Goal: Information Seeking & Learning: Find specific fact

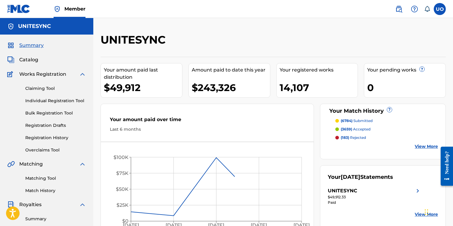
click at [29, 57] on span "Catalog" at bounding box center [28, 59] width 19 height 7
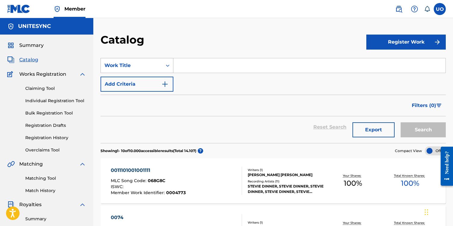
click at [132, 67] on div "Work Title" at bounding box center [131, 65] width 54 height 7
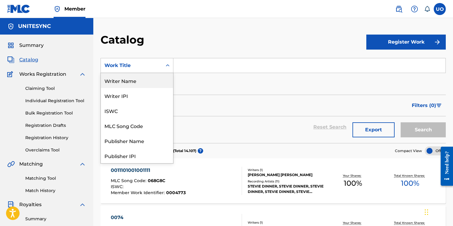
click at [135, 81] on div "Writer Name" at bounding box center [137, 80] width 72 height 15
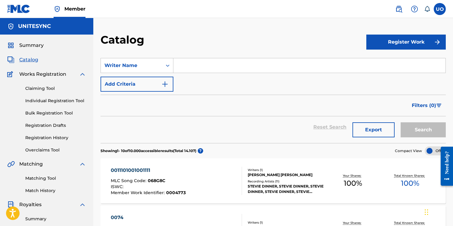
click at [188, 65] on input "Search Form" at bounding box center [309, 65] width 272 height 14
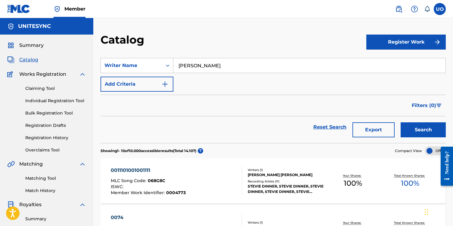
click at [401, 123] on button "Search" at bounding box center [423, 130] width 45 height 15
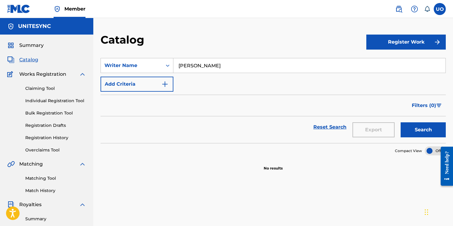
click at [194, 64] on input "[PERSON_NAME]" at bounding box center [309, 65] width 272 height 14
click at [238, 63] on input "[PERSON_NAME]" at bounding box center [309, 65] width 272 height 14
click at [181, 65] on input "[PERSON_NAME]" at bounding box center [309, 65] width 272 height 14
click at [401, 123] on button "Search" at bounding box center [423, 130] width 45 height 15
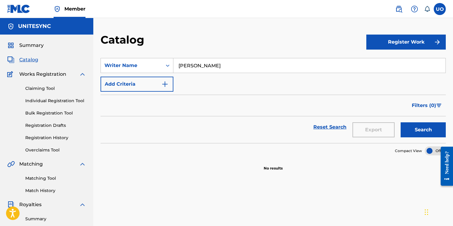
click at [189, 66] on input "[PERSON_NAME]" at bounding box center [309, 65] width 272 height 14
type input "[PERSON_NAME]"
click at [401, 123] on button "Search" at bounding box center [423, 130] width 45 height 15
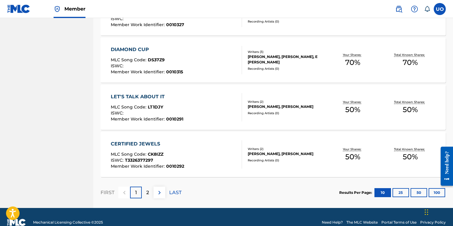
scroll to position [463, 0]
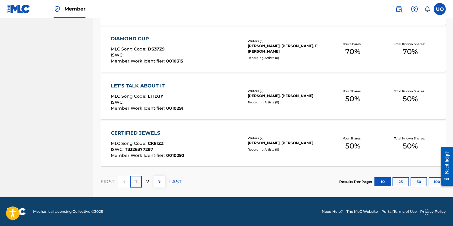
click at [432, 181] on button "100" at bounding box center [437, 182] width 17 height 9
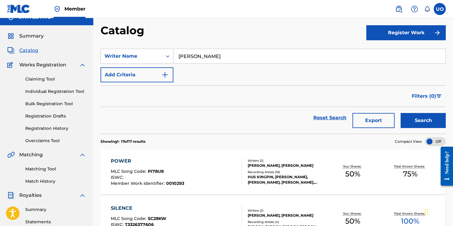
scroll to position [11, 0]
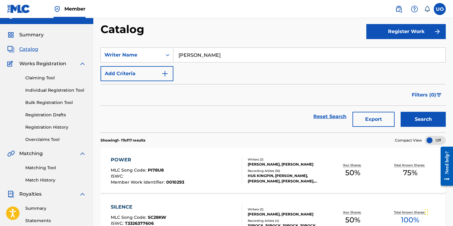
click at [174, 161] on div "POWER" at bounding box center [147, 160] width 73 height 7
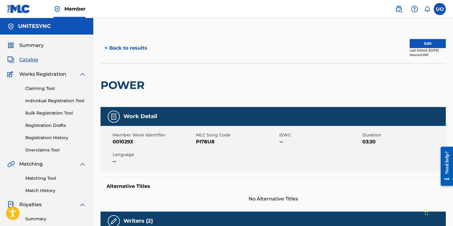
click at [114, 45] on button "< Back to results" at bounding box center [126, 48] width 51 height 15
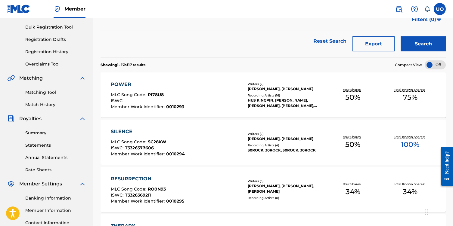
scroll to position [68, 0]
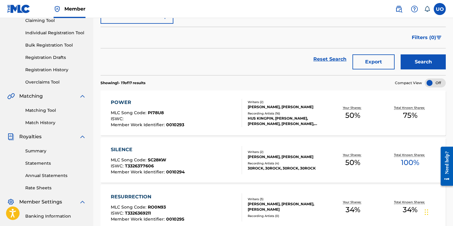
click at [155, 113] on span "PI78U8" at bounding box center [156, 112] width 16 height 5
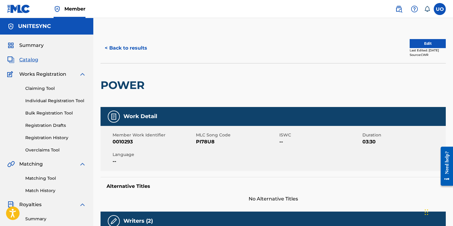
click at [203, 144] on span "PI78U8" at bounding box center [237, 141] width 82 height 7
copy span "PI78U8"
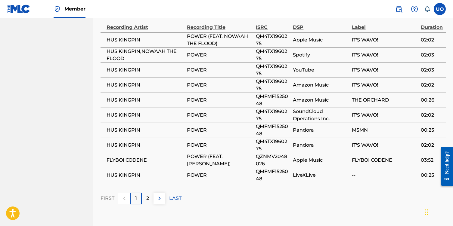
scroll to position [519, 0]
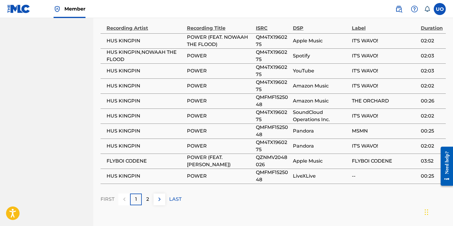
click at [161, 196] on img at bounding box center [159, 199] width 7 height 7
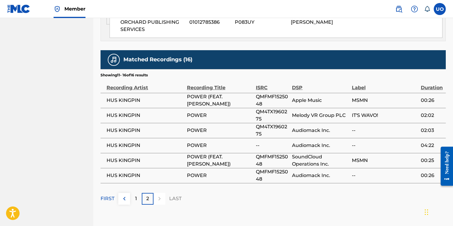
scroll to position [458, 0]
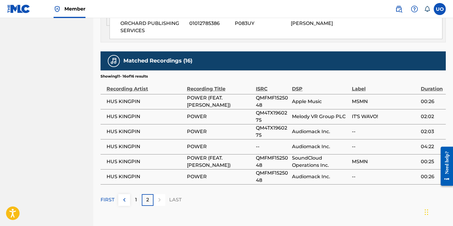
click at [125, 197] on img at bounding box center [124, 200] width 7 height 7
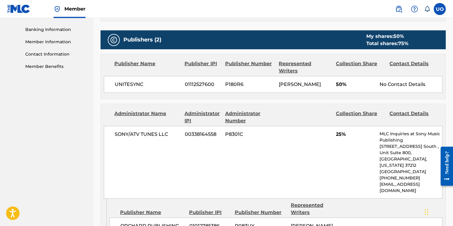
scroll to position [256, 0]
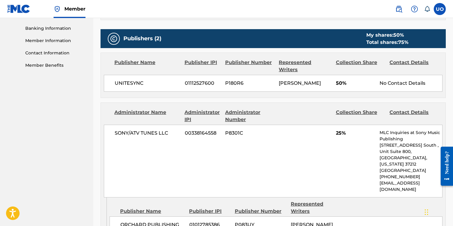
click at [283, 109] on div at bounding box center [305, 116] width 52 height 14
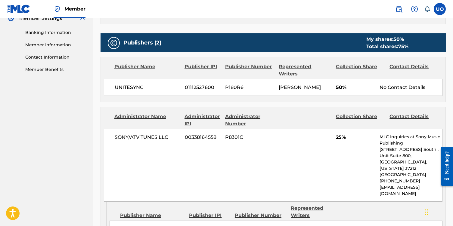
scroll to position [251, 0]
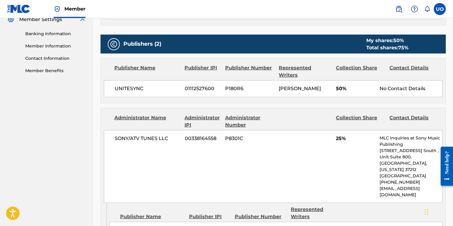
click at [346, 114] on div "Collection Share" at bounding box center [360, 121] width 49 height 14
click at [233, 130] on div "SONY/ATV TUNES LLC 00338164558 P8301C 25% MLC Inquiries at Sony Music Publishin…" at bounding box center [273, 166] width 339 height 73
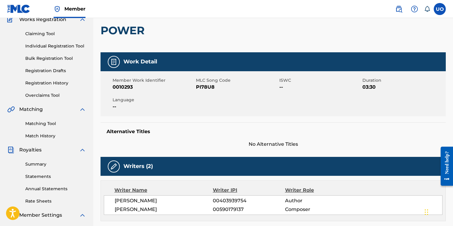
scroll to position [54, 0]
